Goal: Complete application form: Complete application form

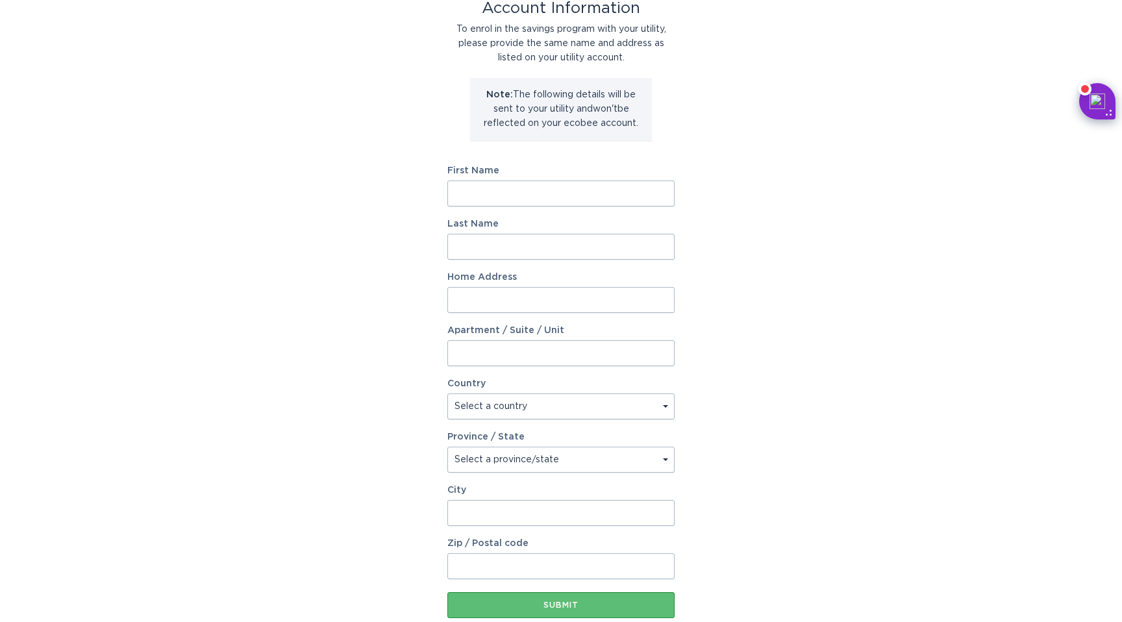
scroll to position [50, 0]
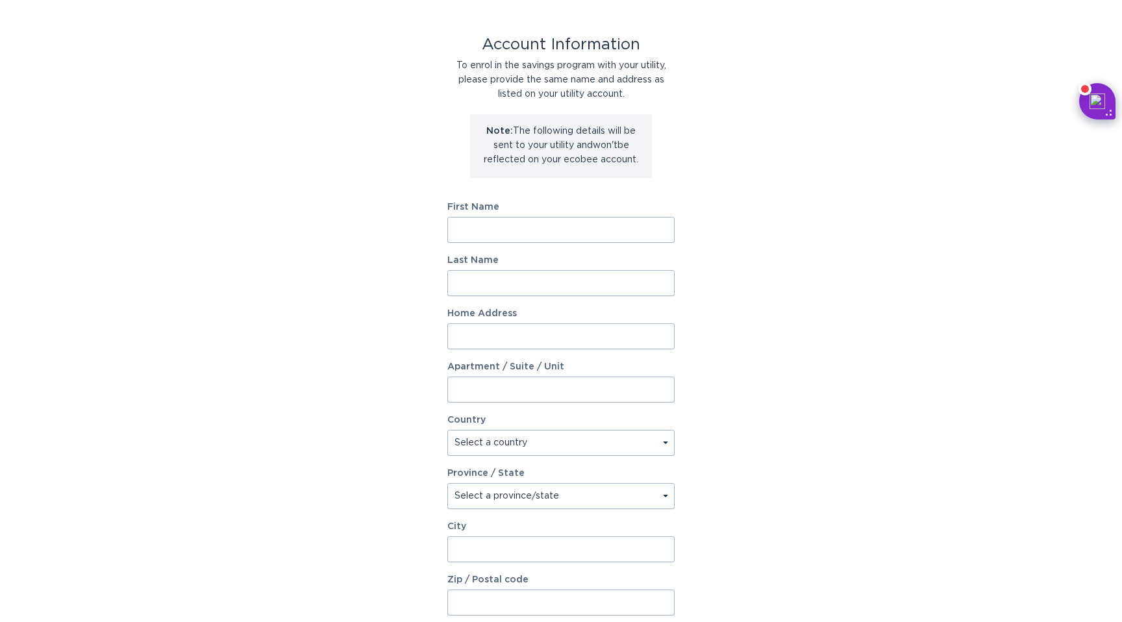
click at [522, 228] on input "First Name" at bounding box center [560, 230] width 227 height 26
type input "[PERSON_NAME]"
type input "[PERSON_NAME] [PERSON_NAME]"
type input "[STREET_ADDRESS]"
select select "US"
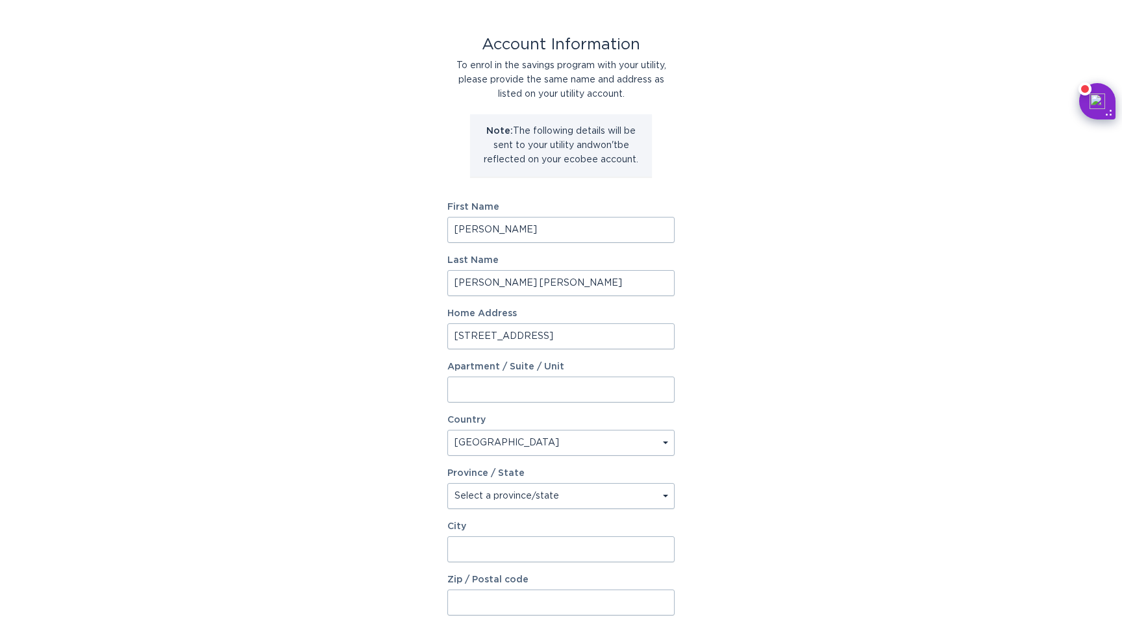
type input "Austin"
type input "78732"
select select "[GEOGRAPHIC_DATA]"
click at [517, 286] on input "[PERSON_NAME] [PERSON_NAME]" at bounding box center [560, 283] width 227 height 26
type input "[PERSON_NAME]"
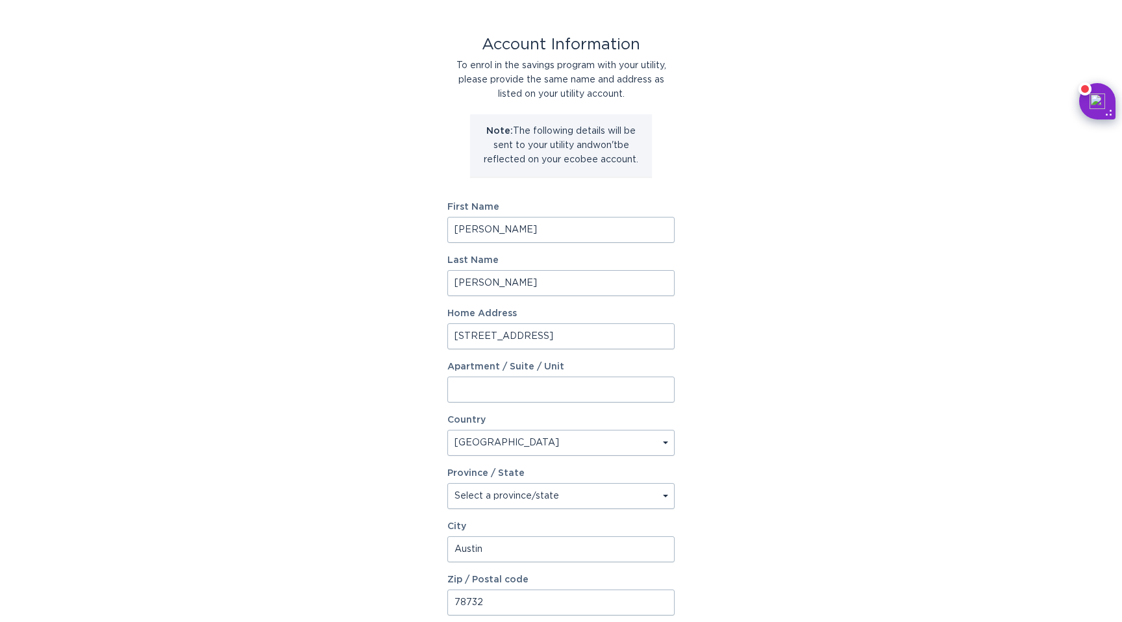
click at [412, 342] on div "Account Information To enrol in the savings program with your utility, please p…" at bounding box center [561, 348] width 1122 height 718
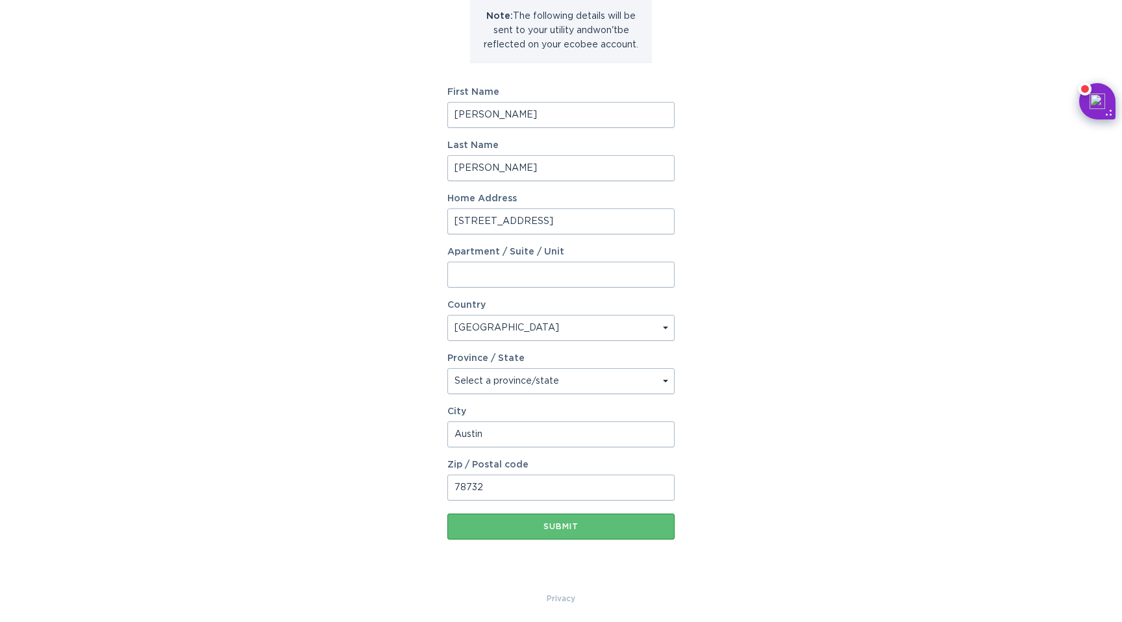
scroll to position [168, 0]
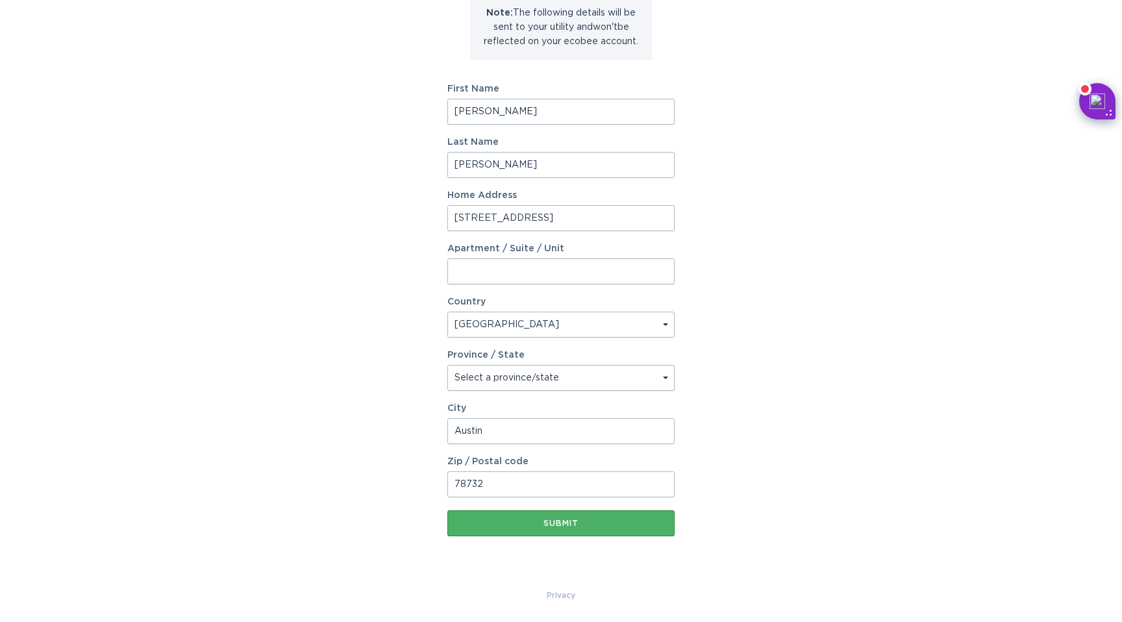
click at [526, 524] on div "Submit" at bounding box center [561, 524] width 214 height 8
